Goal: Task Accomplishment & Management: Use online tool/utility

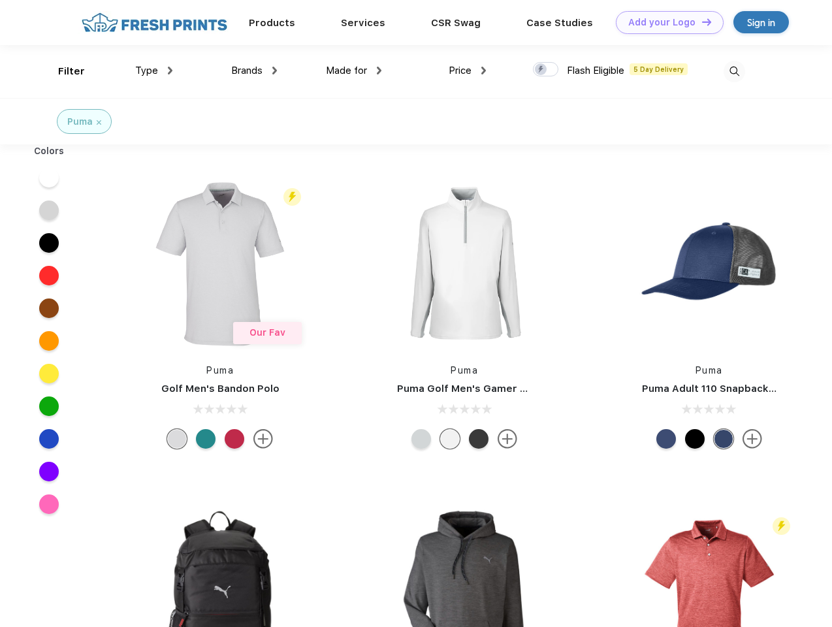
click at [665, 22] on link "Add your Logo Design Tool" at bounding box center [670, 22] width 108 height 23
click at [0, 0] on div "Design Tool" at bounding box center [0, 0] width 0 height 0
click at [701, 22] on link "Add your Logo Design Tool" at bounding box center [670, 22] width 108 height 23
click at [63, 71] on div "Filter" at bounding box center [71, 71] width 27 height 15
click at [154, 71] on span "Type" at bounding box center [146, 71] width 23 height 12
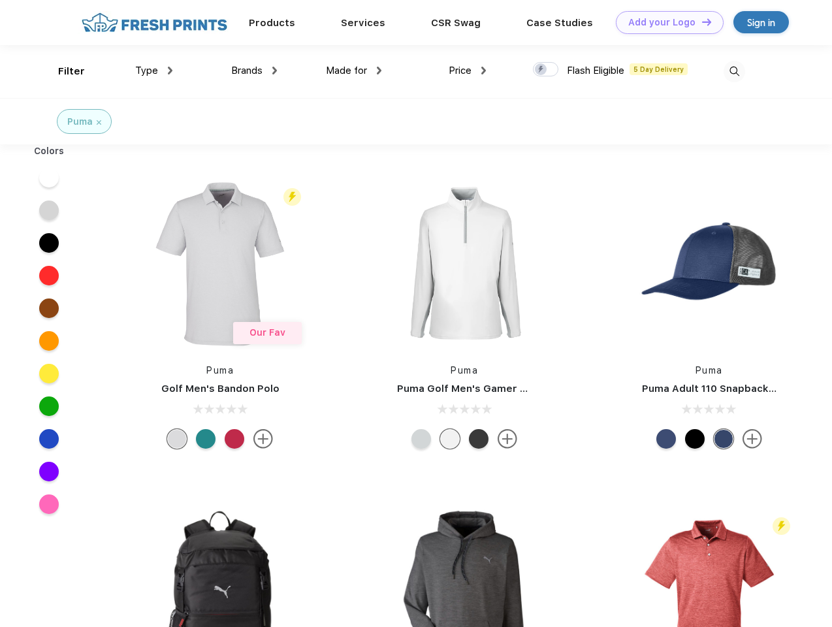
click at [254, 71] on span "Brands" at bounding box center [246, 71] width 31 height 12
click at [354, 71] on span "Made for" at bounding box center [346, 71] width 41 height 12
click at [468, 71] on span "Price" at bounding box center [460, 71] width 23 height 12
click at [546, 70] on div at bounding box center [545, 69] width 25 height 14
click at [542, 70] on input "checkbox" at bounding box center [537, 65] width 8 height 8
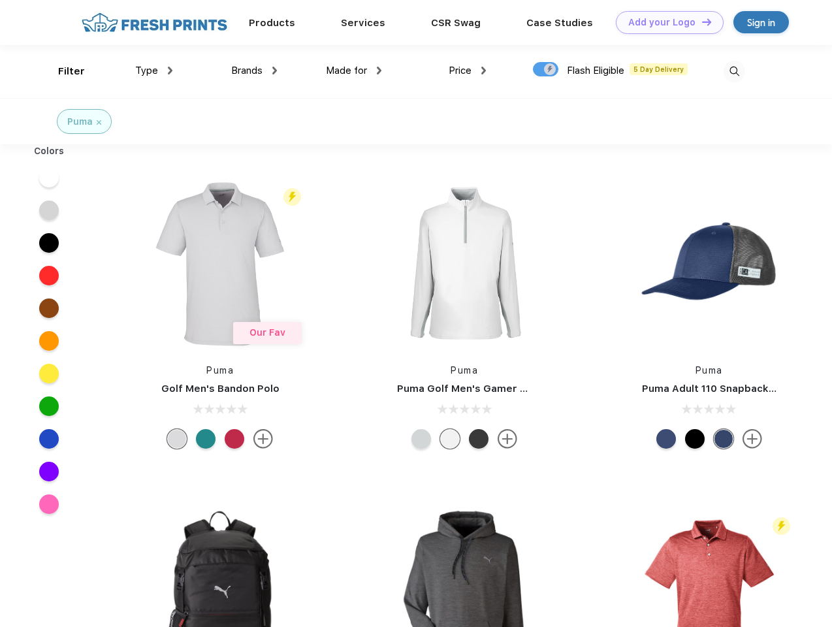
click at [734, 71] on img at bounding box center [735, 72] width 22 height 22
